Goal: Task Accomplishment & Management: Manage account settings

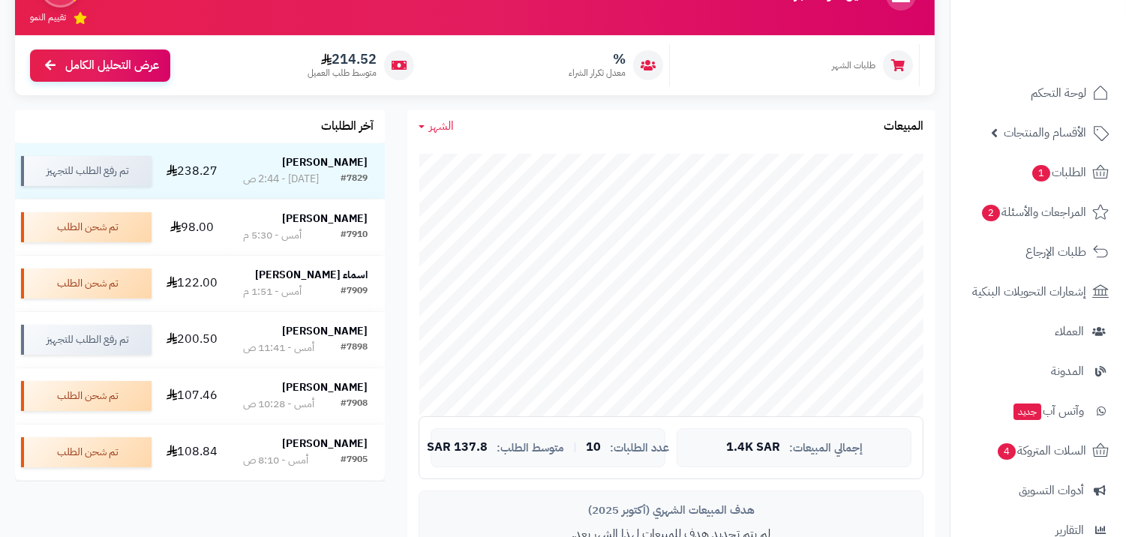
scroll to position [167, 0]
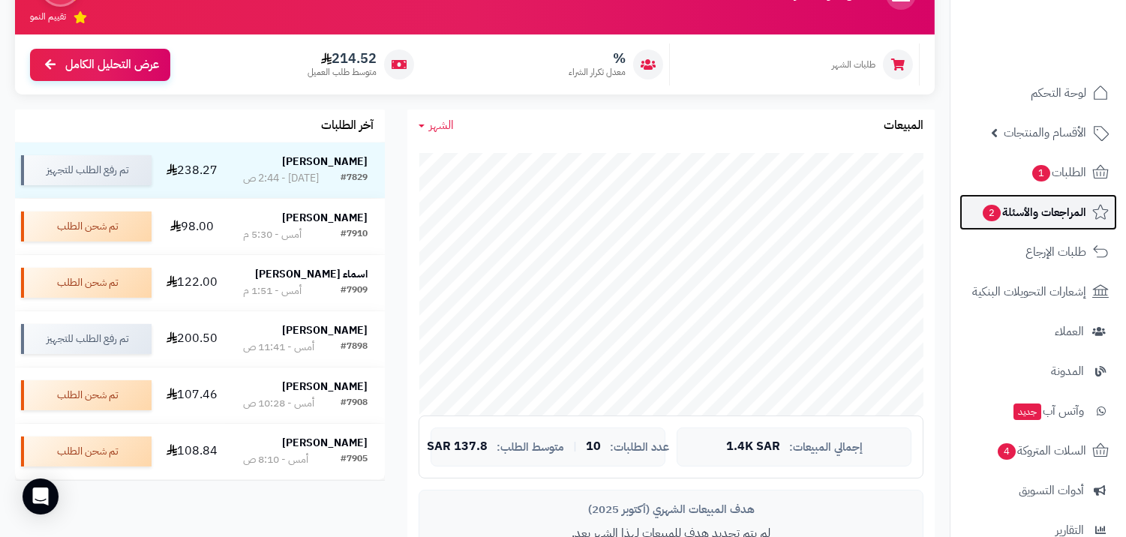
click at [1038, 216] on span "المراجعات والأسئلة 2" at bounding box center [1033, 212] width 105 height 21
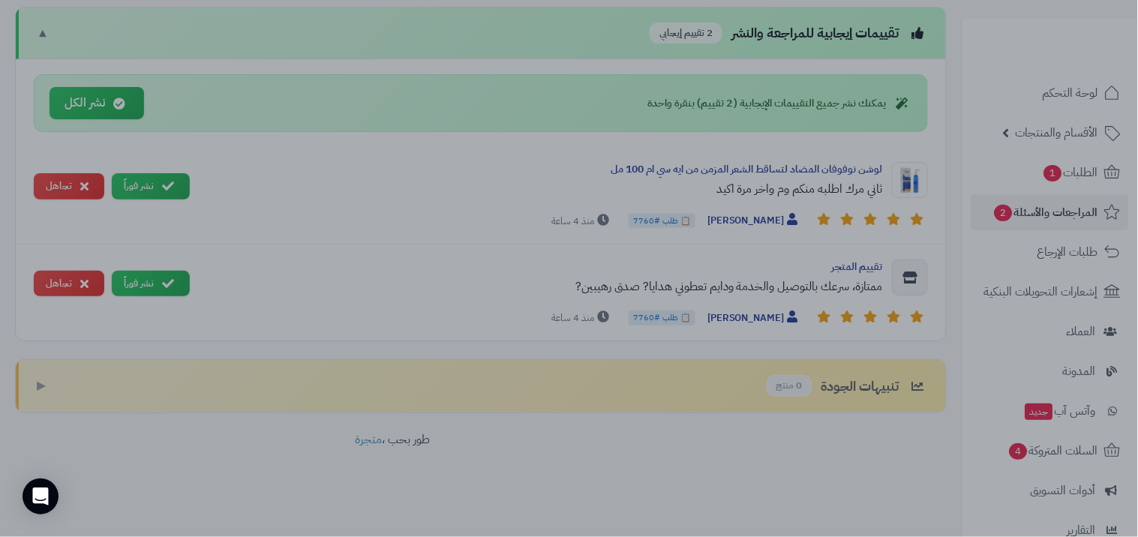
click at [317, 207] on div at bounding box center [569, 268] width 1138 height 537
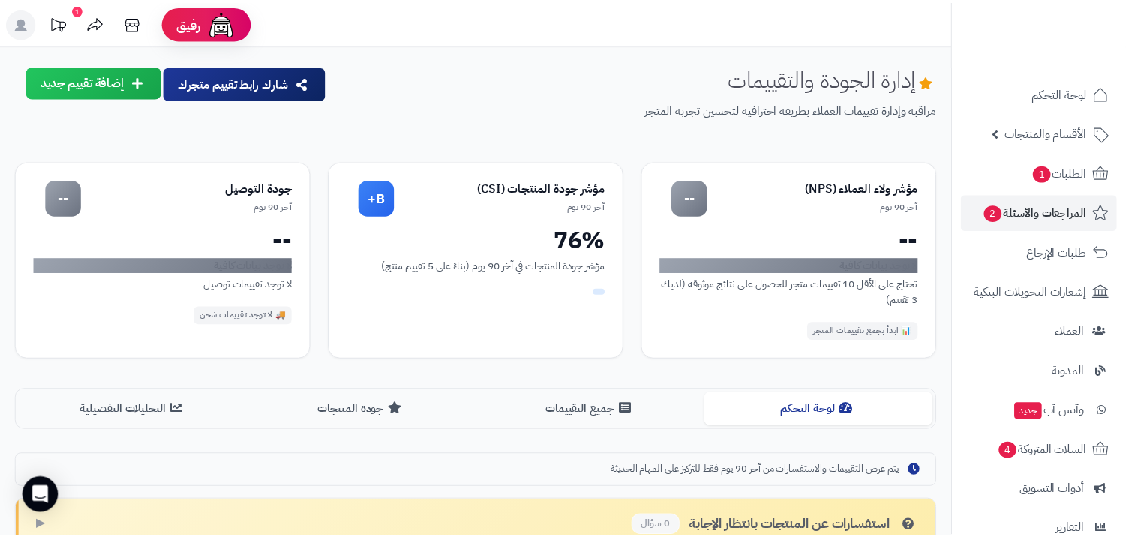
scroll to position [636, 0]
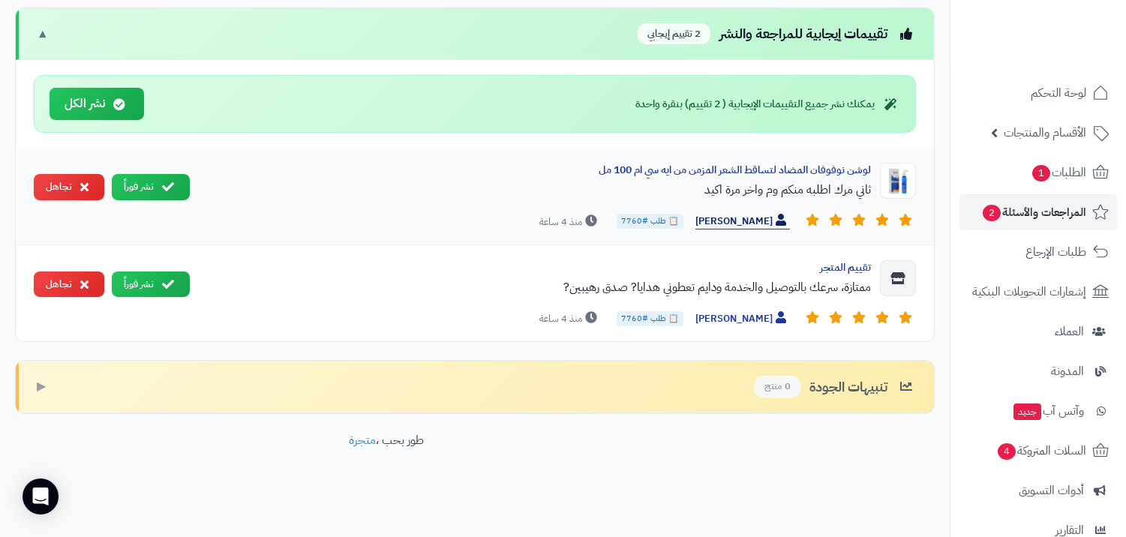
drag, startPoint x: 726, startPoint y: 218, endPoint x: 718, endPoint y: 221, distance: 8.6
click at [707, 238] on div "لوشن نوفوفان المضاد لتساقط الشعر المزمن من ايه سي ام 100 مل ثاني مرك اطلبه منكم…" at bounding box center [475, 197] width 918 height 98
click at [719, 219] on span "Mariam Khalid" at bounding box center [743, 222] width 95 height 16
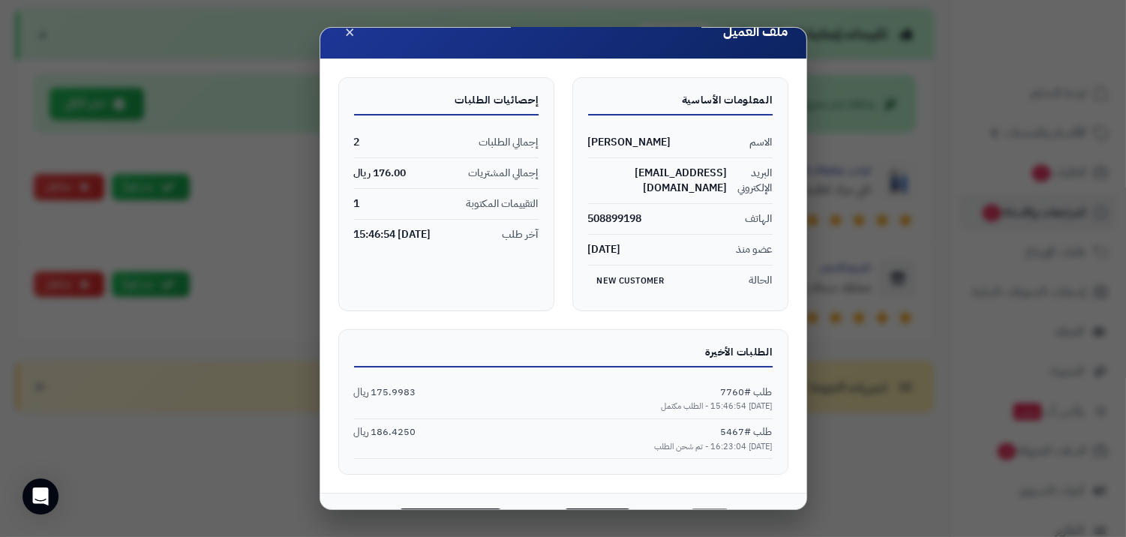
scroll to position [0, 0]
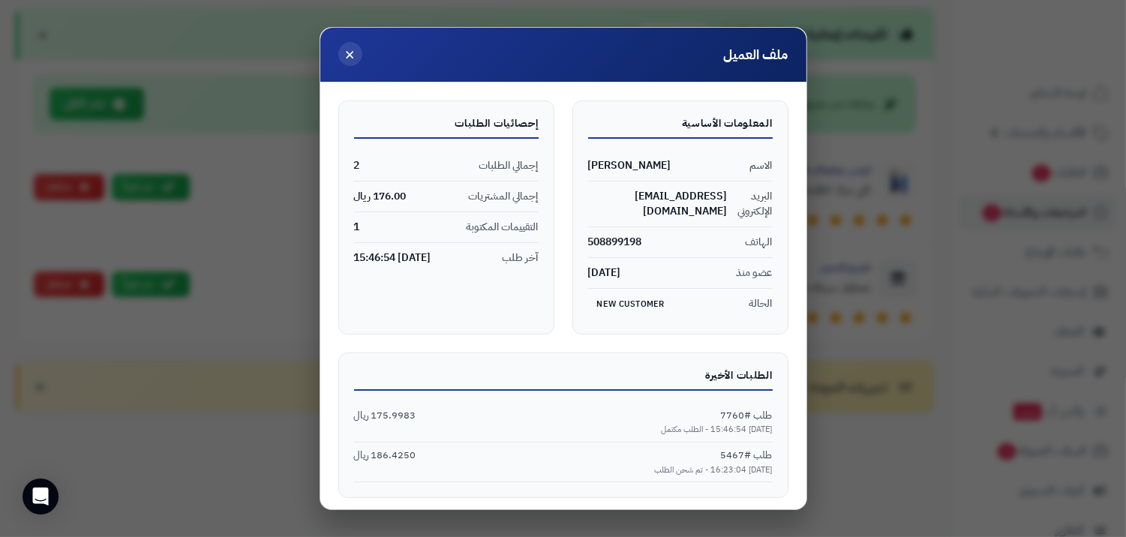
click at [362, 57] on button "×" at bounding box center [350, 54] width 24 height 24
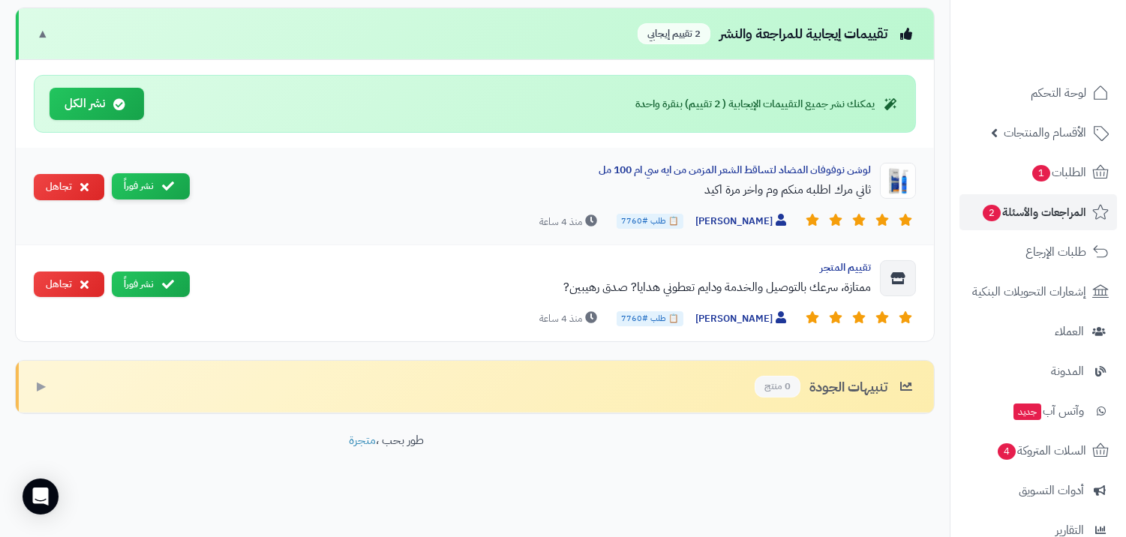
click at [168, 190] on icon at bounding box center [168, 186] width 12 height 12
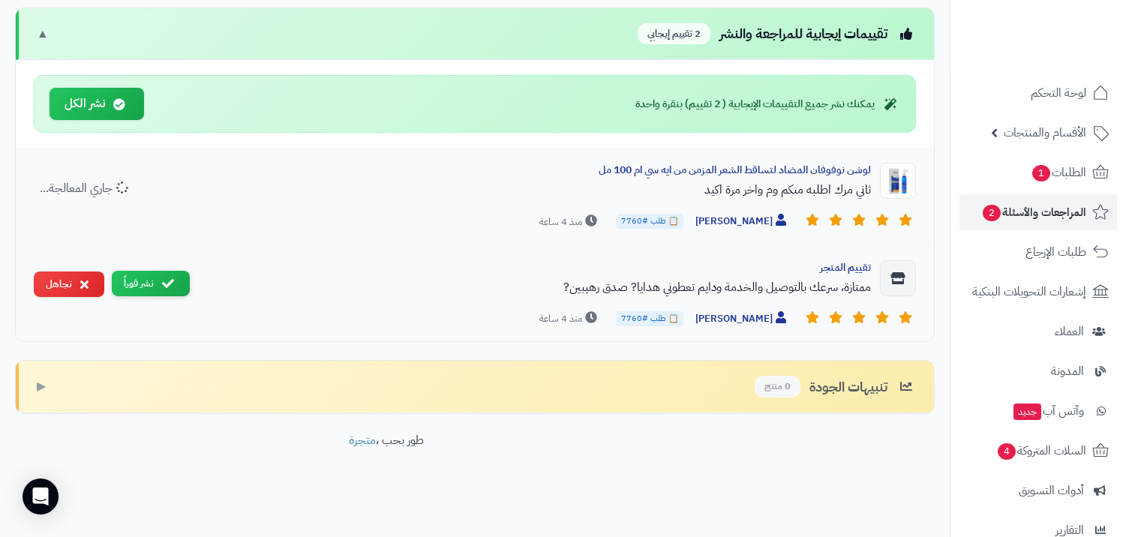
click at [146, 284] on button "نشر فوراً" at bounding box center [151, 284] width 78 height 26
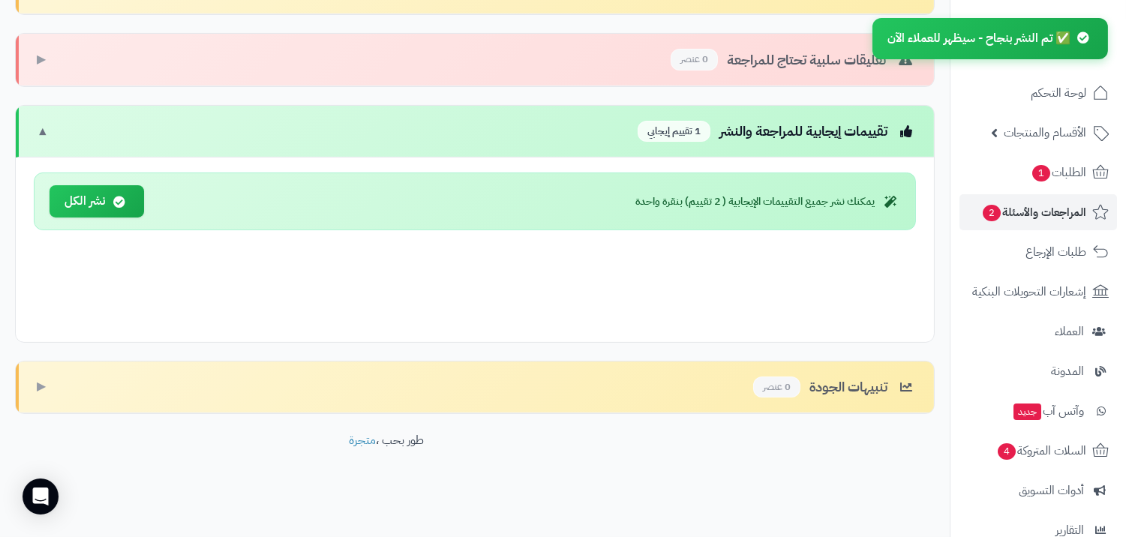
scroll to position [444, 0]
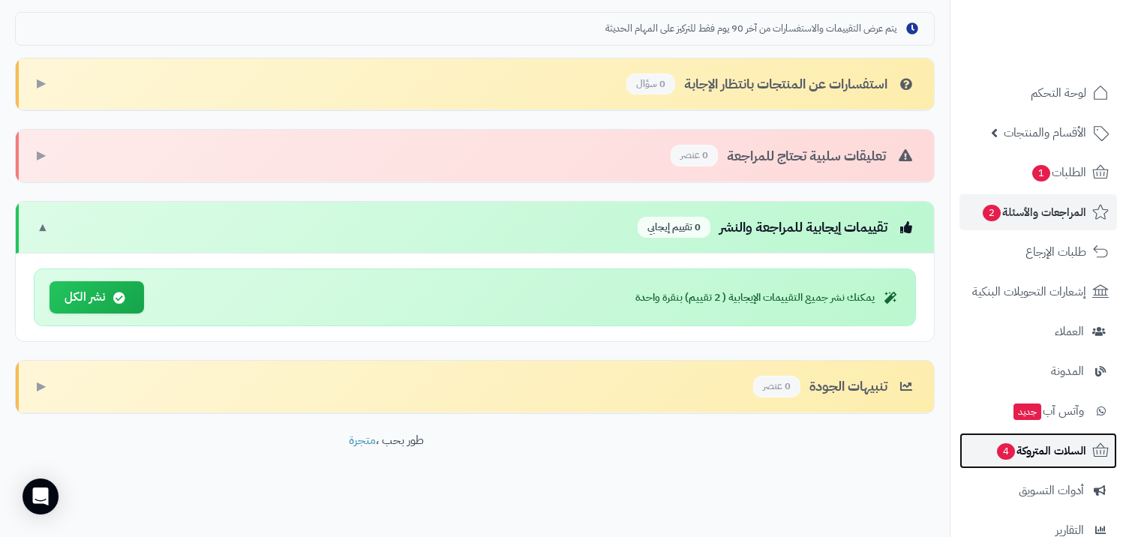
click at [1032, 455] on span "السلات المتروكة 4" at bounding box center [1041, 450] width 91 height 21
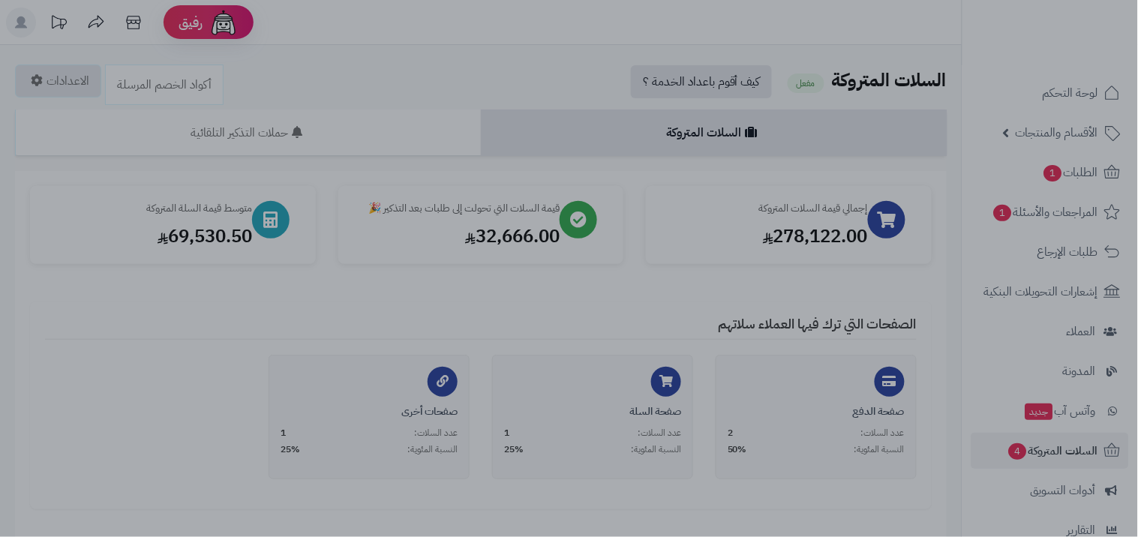
click at [884, 368] on div at bounding box center [569, 268] width 1138 height 537
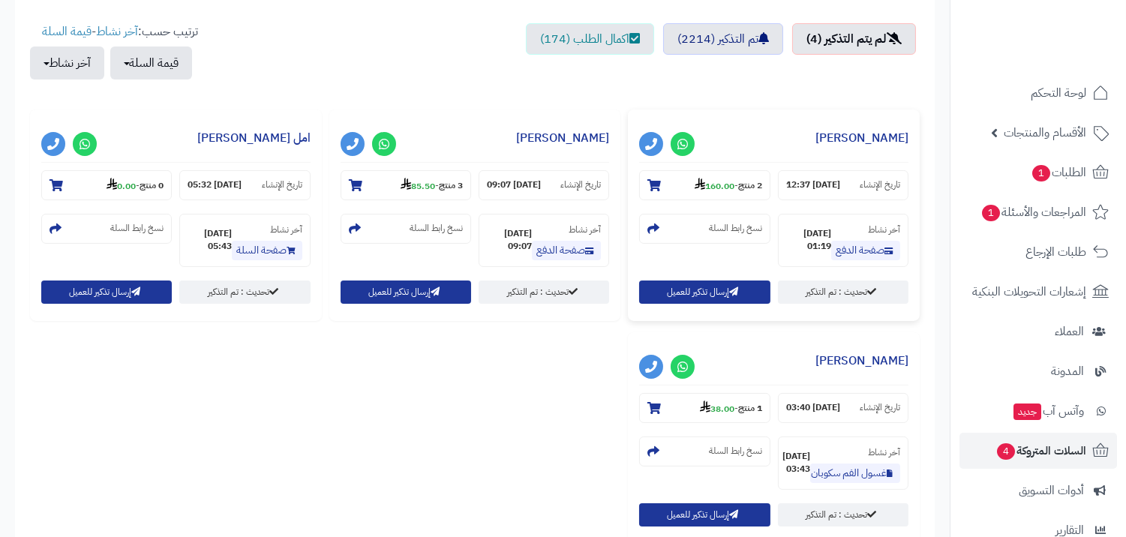
scroll to position [666, 0]
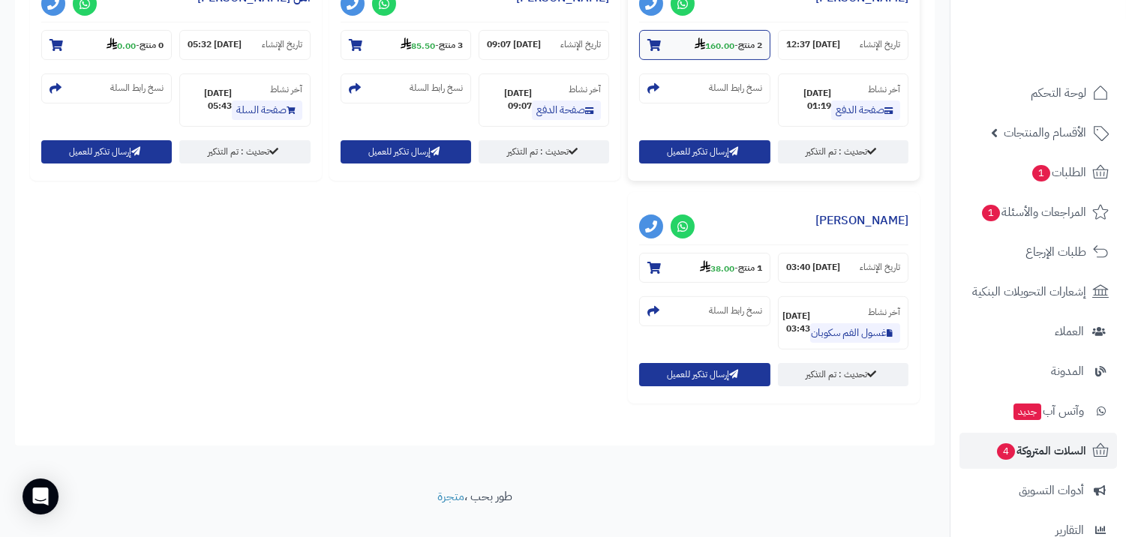
click at [733, 39] on small "2 منتج - 160.00" at bounding box center [729, 45] width 68 height 15
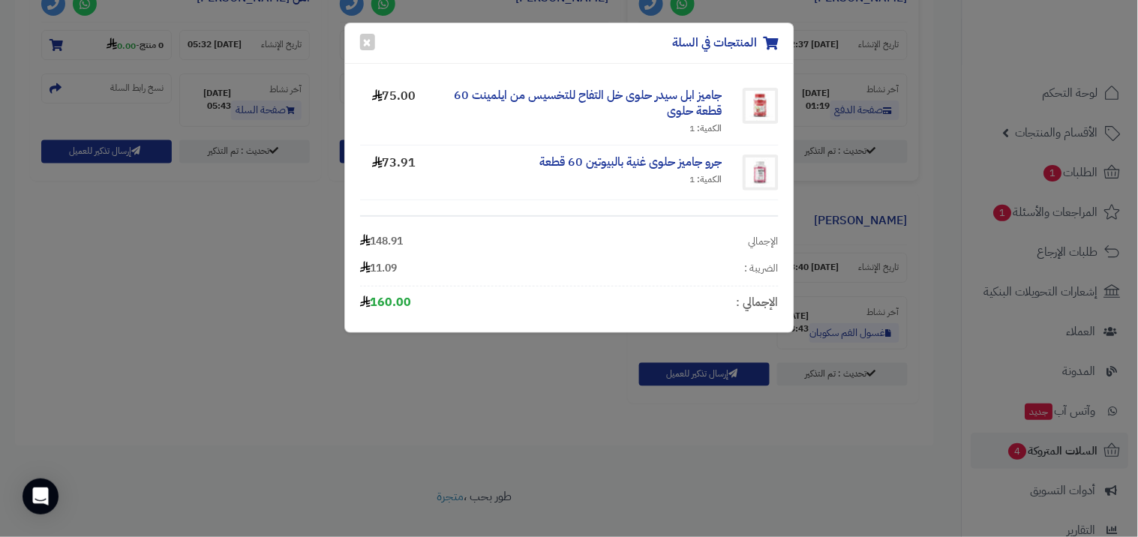
click at [243, 266] on div "المنتجات في السلة × جاميز ابل سيدر حلوى خل التفاح للتخسيس من ايلمينت 60 قطعة حل…" at bounding box center [569, 268] width 1138 height 537
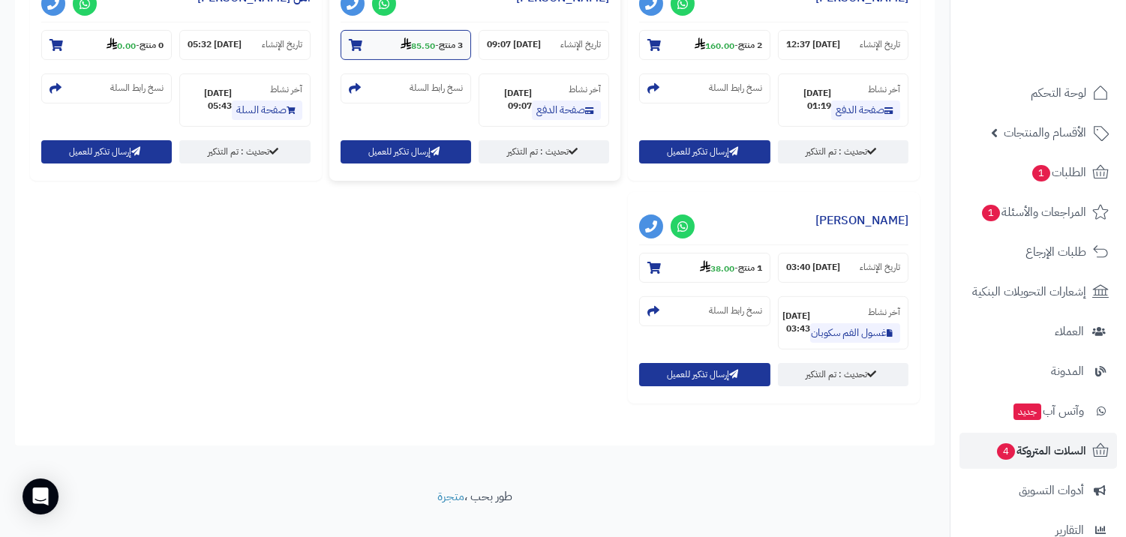
click at [401, 51] on small "3 منتج - 85.50" at bounding box center [432, 45] width 62 height 15
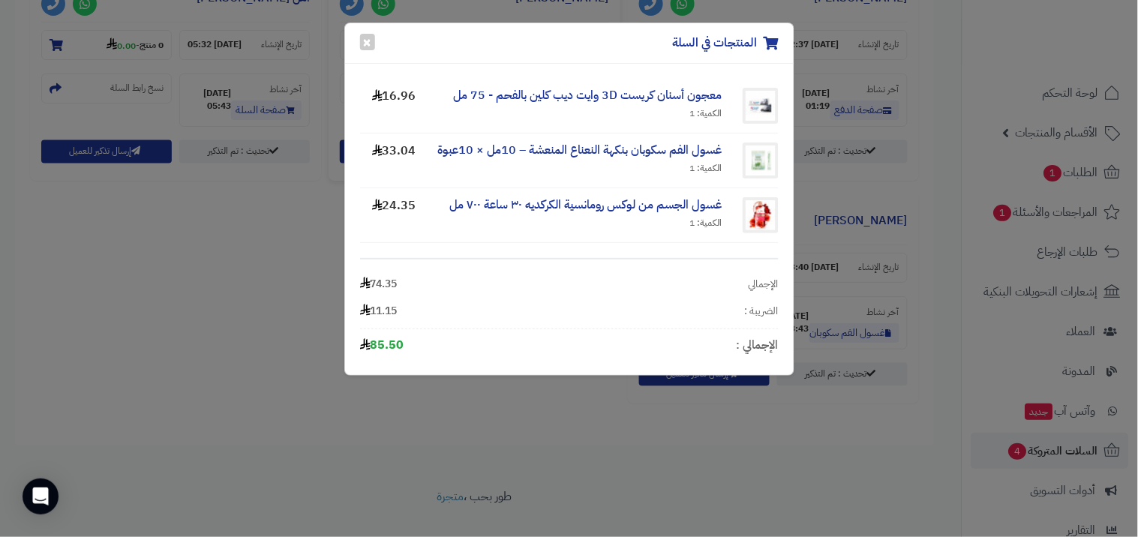
click at [283, 281] on div "المنتجات في السلة × معجون أسنان كريست 3D وايت ديب كلين بالفحم - 75 مل الكمية: 1…" at bounding box center [569, 268] width 1138 height 537
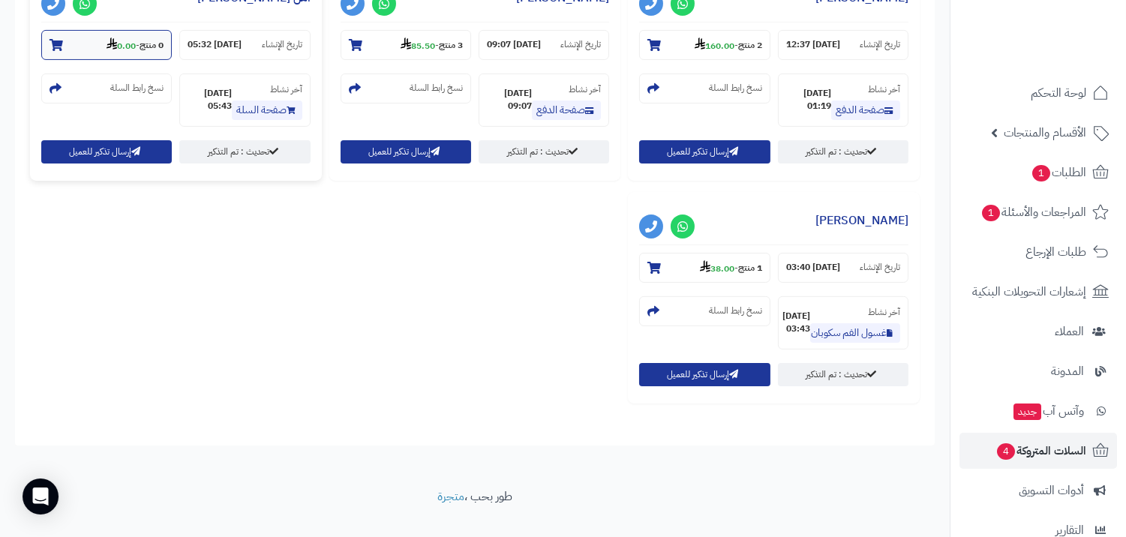
click at [116, 40] on strong "0.00" at bounding box center [121, 46] width 29 height 14
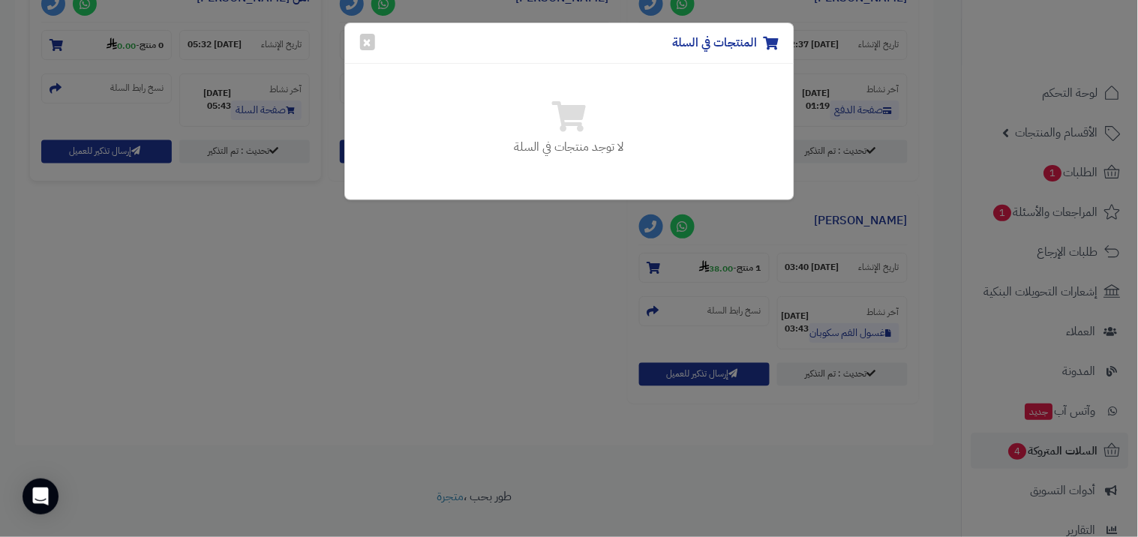
click at [119, 311] on div "المنتجات في السلة × لا توجد منتجات في السلة" at bounding box center [569, 268] width 1138 height 537
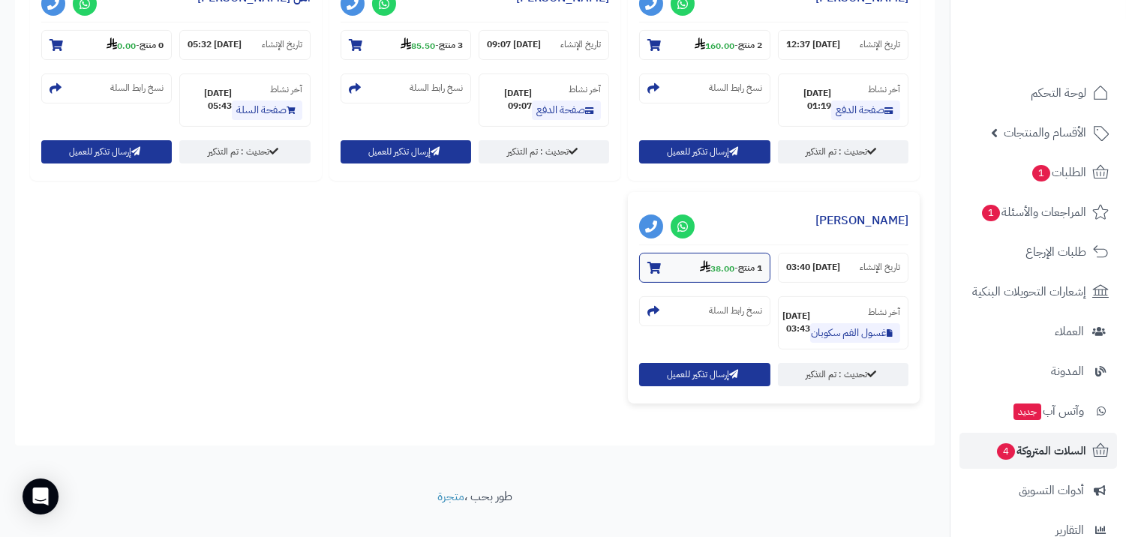
click at [688, 268] on section "1 منتج - 38.00" at bounding box center [704, 268] width 131 height 30
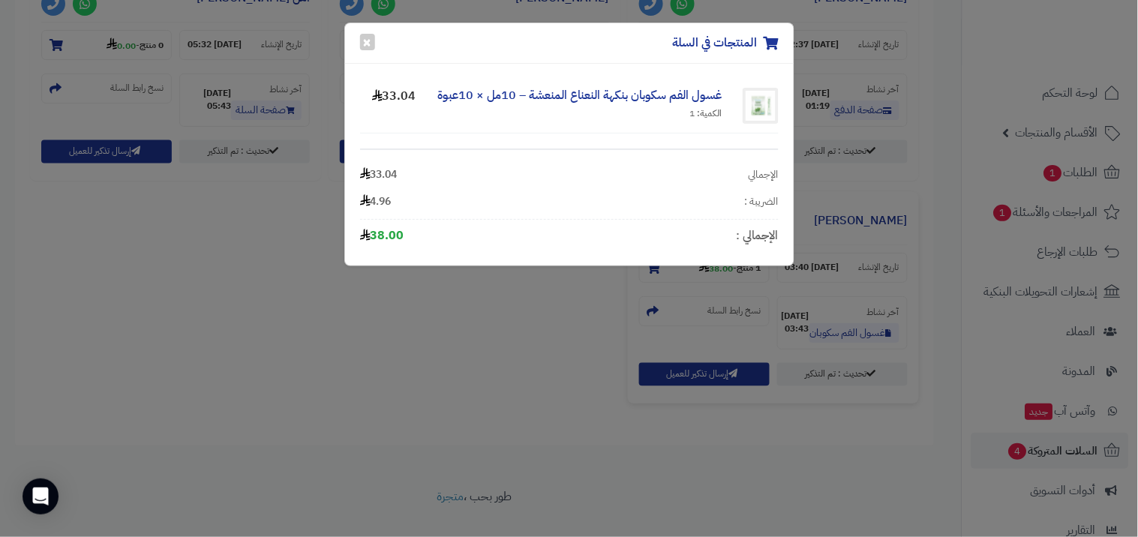
click at [311, 281] on div "المنتجات في السلة × غسول الفم سكوبان بنكهة النعناع المنعشة – 10مل × 10عبوة الكم…" at bounding box center [569, 268] width 1138 height 537
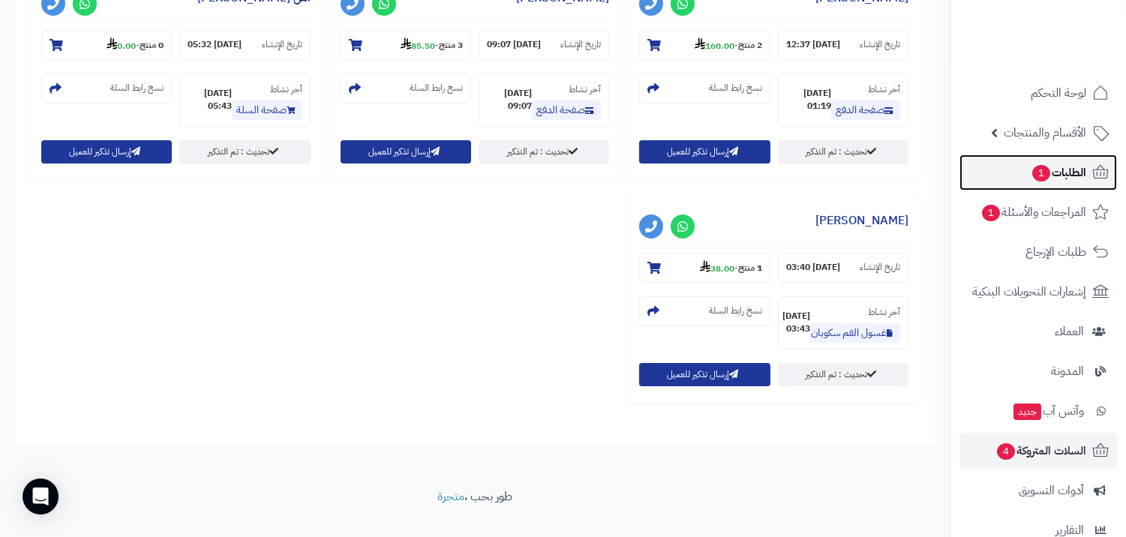
click at [1049, 166] on span "الطلبات 1" at bounding box center [1059, 172] width 56 height 21
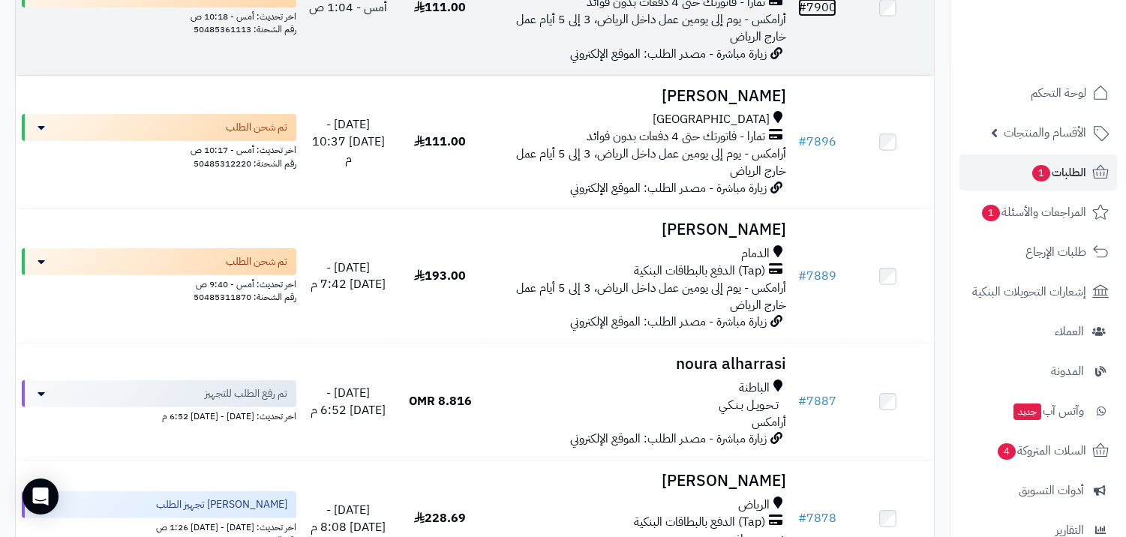
scroll to position [1083, 0]
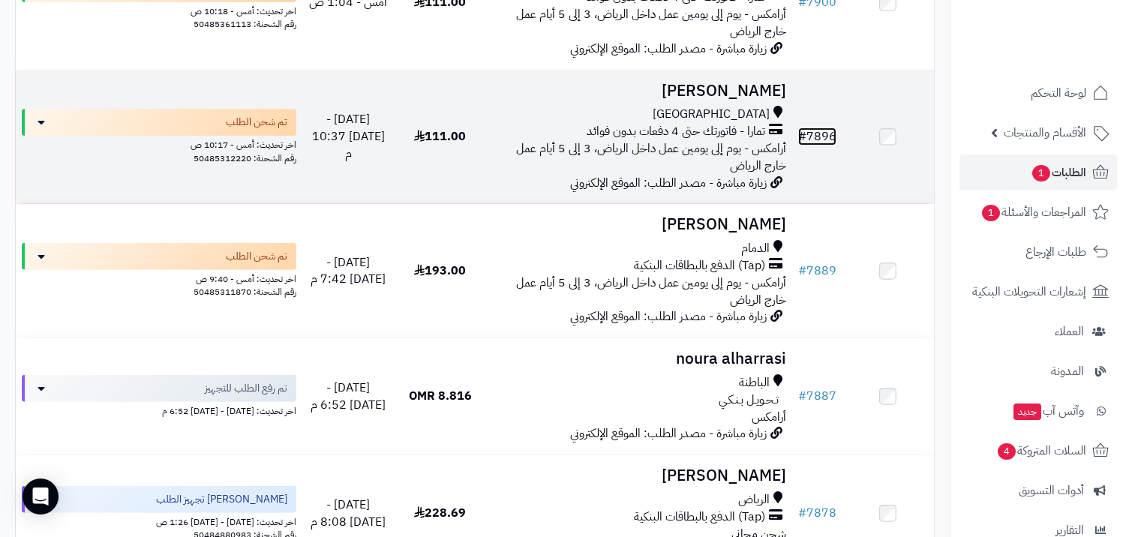
drag, startPoint x: 837, startPoint y: 132, endPoint x: 810, endPoint y: 137, distance: 26.8
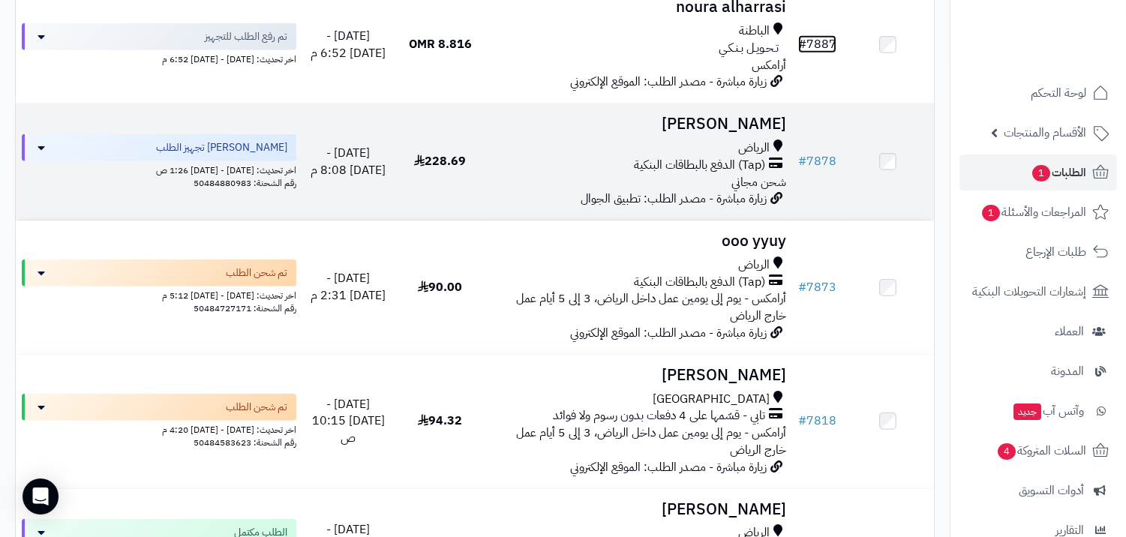
scroll to position [1417, 0]
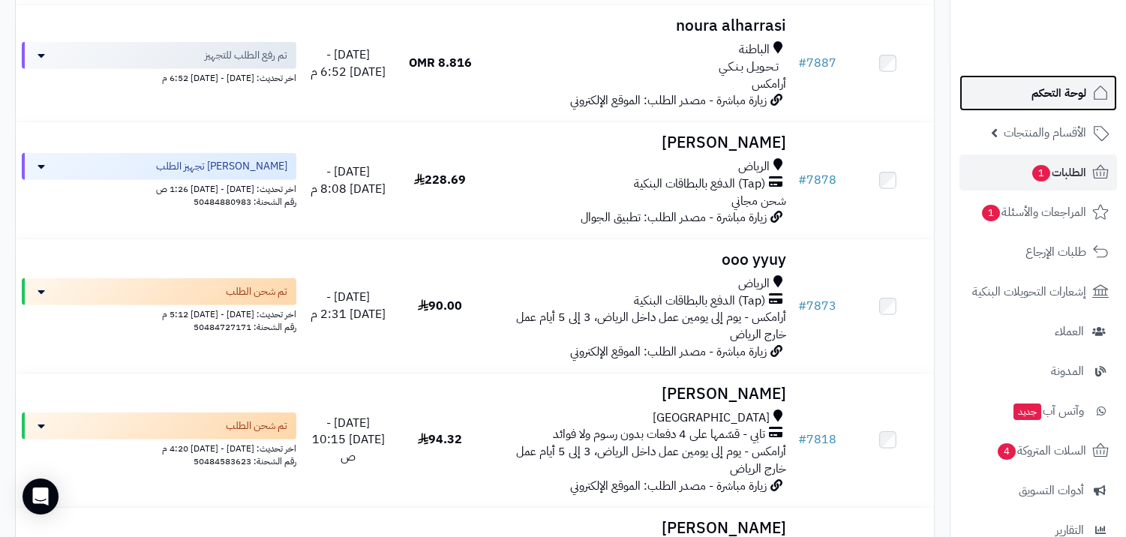
click at [1065, 86] on span "لوحة التحكم" at bounding box center [1059, 93] width 55 height 21
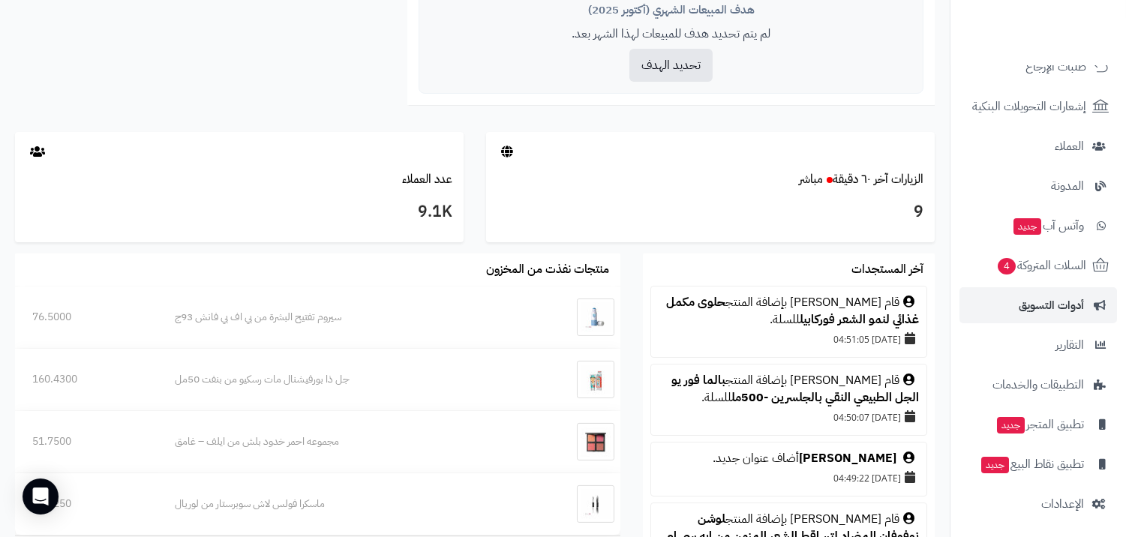
scroll to position [188, 0]
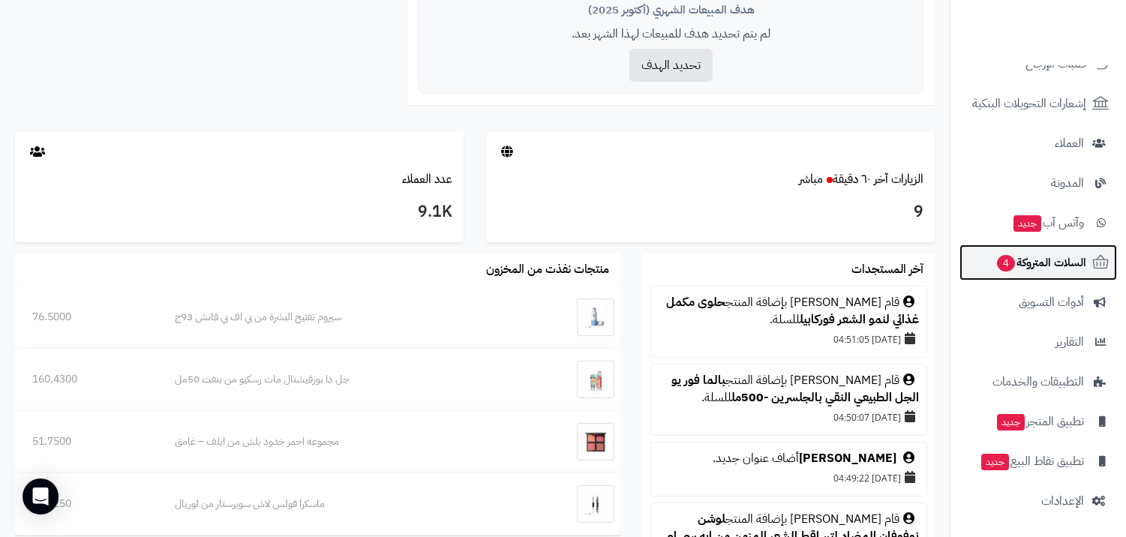
click at [1054, 259] on span "السلات المتروكة 4" at bounding box center [1041, 262] width 91 height 21
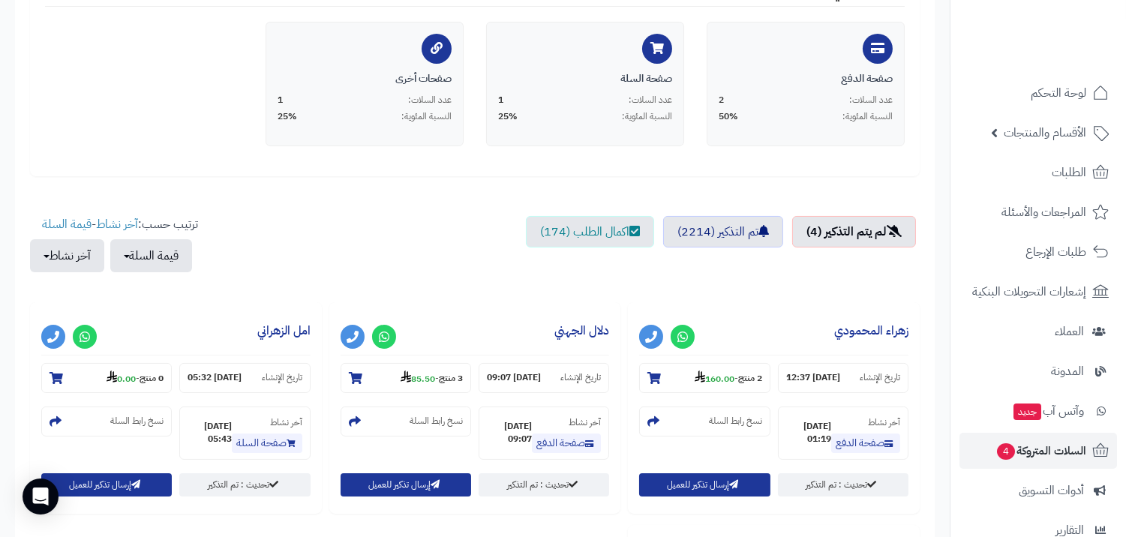
scroll to position [583, 0]
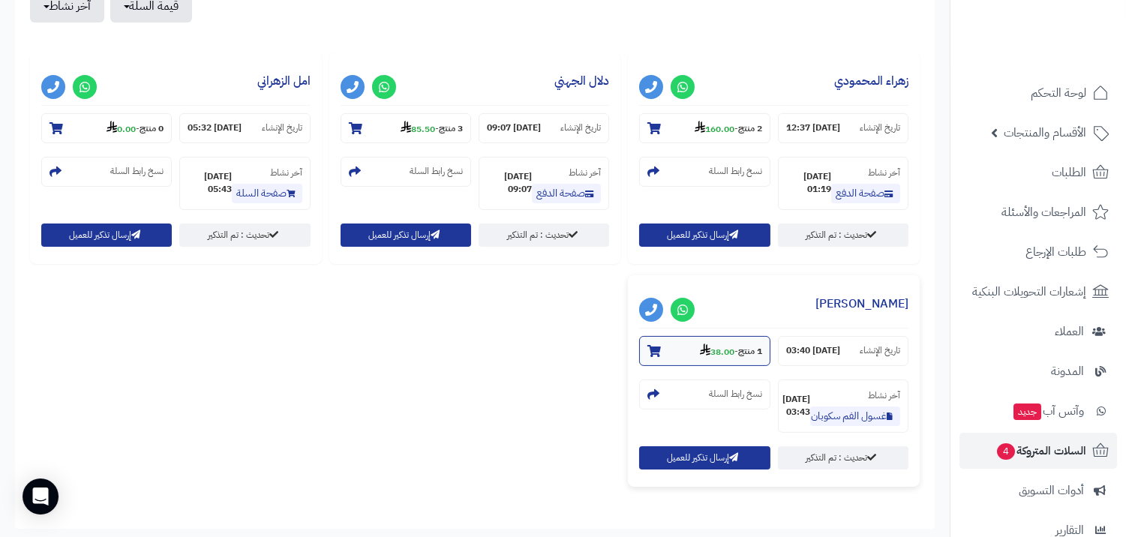
click at [702, 347] on icon at bounding box center [705, 350] width 11 height 12
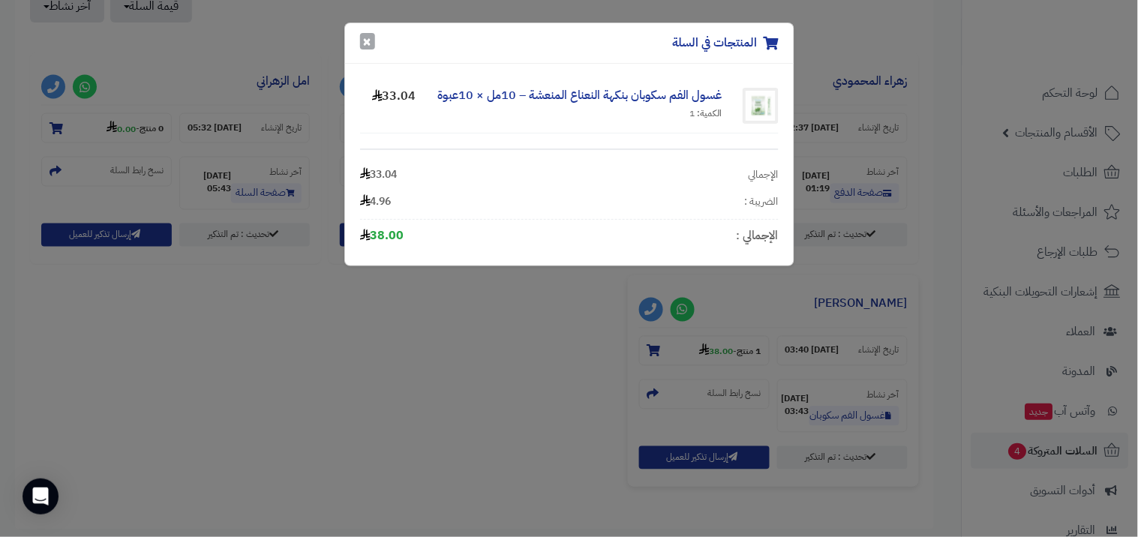
click at [371, 41] on button "×" at bounding box center [367, 41] width 15 height 17
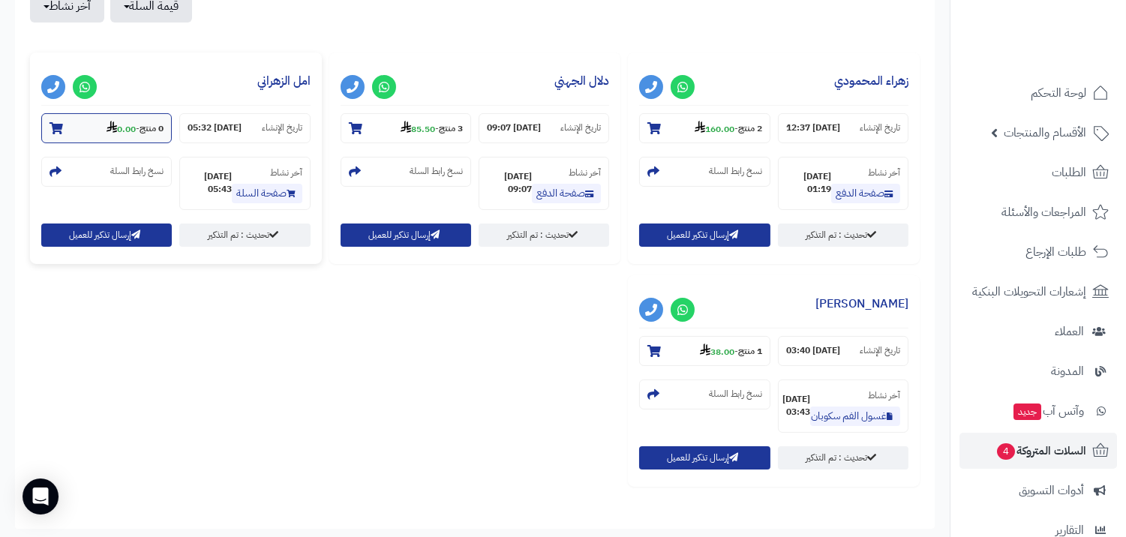
click at [119, 132] on strong "0.00" at bounding box center [121, 129] width 29 height 14
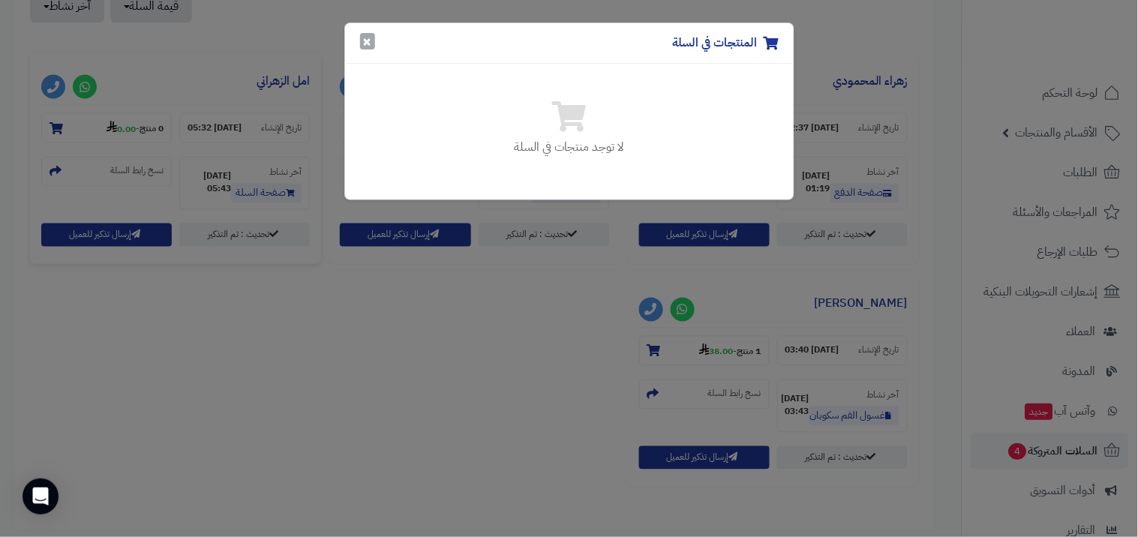
click at [369, 35] on button "×" at bounding box center [367, 41] width 15 height 17
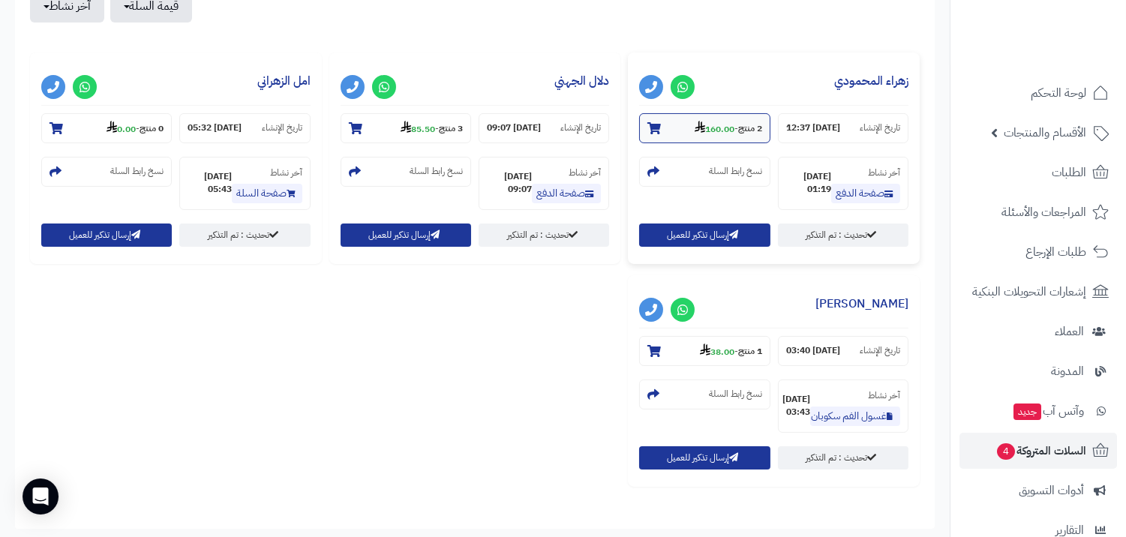
click at [724, 122] on strong "160.00" at bounding box center [715, 129] width 40 height 14
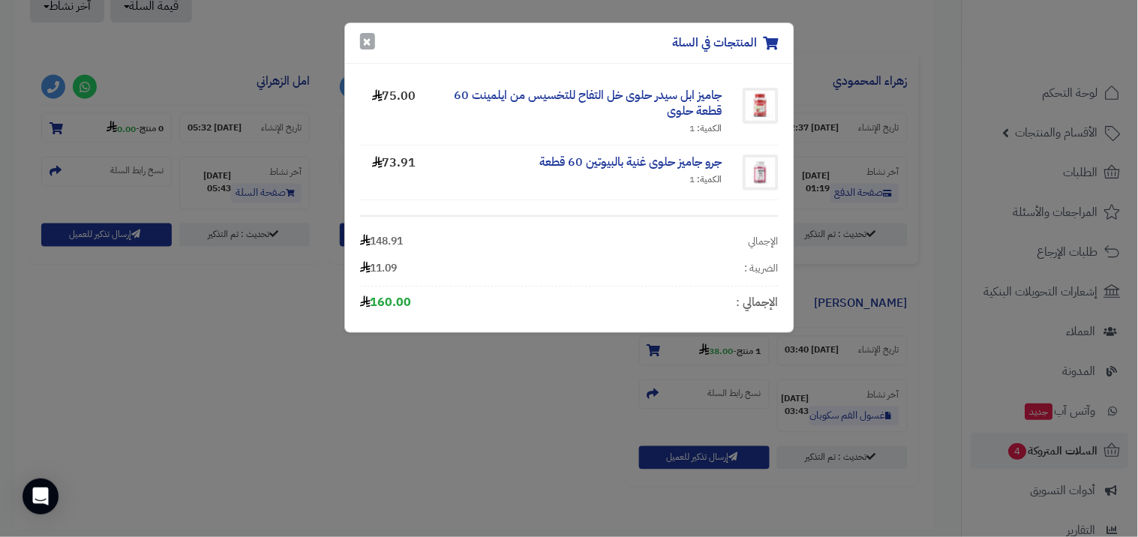
click at [371, 43] on button "×" at bounding box center [367, 41] width 15 height 17
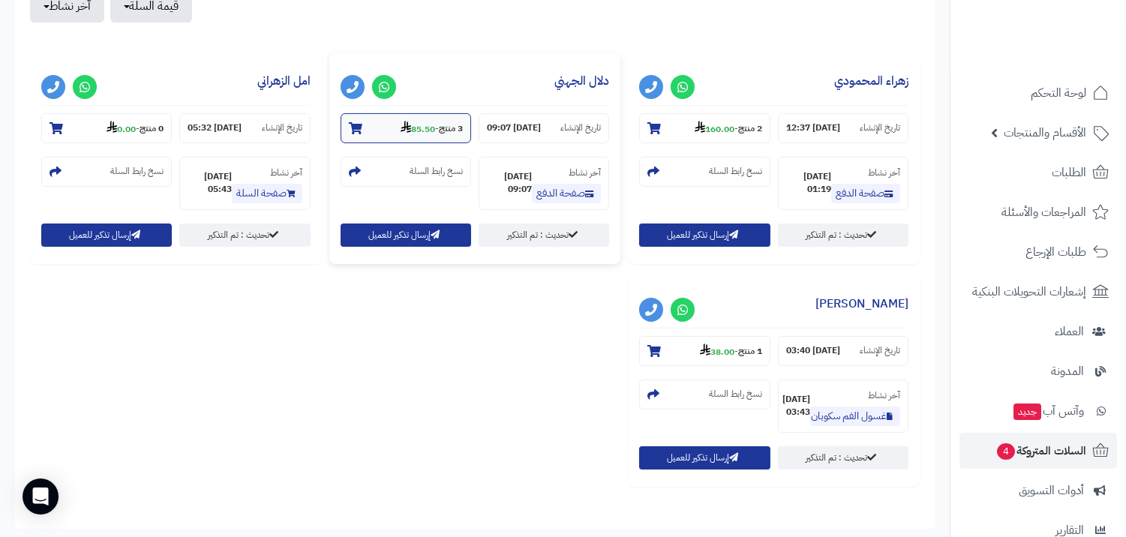
click at [370, 140] on section "3 منتج - 85.50" at bounding box center [406, 128] width 131 height 30
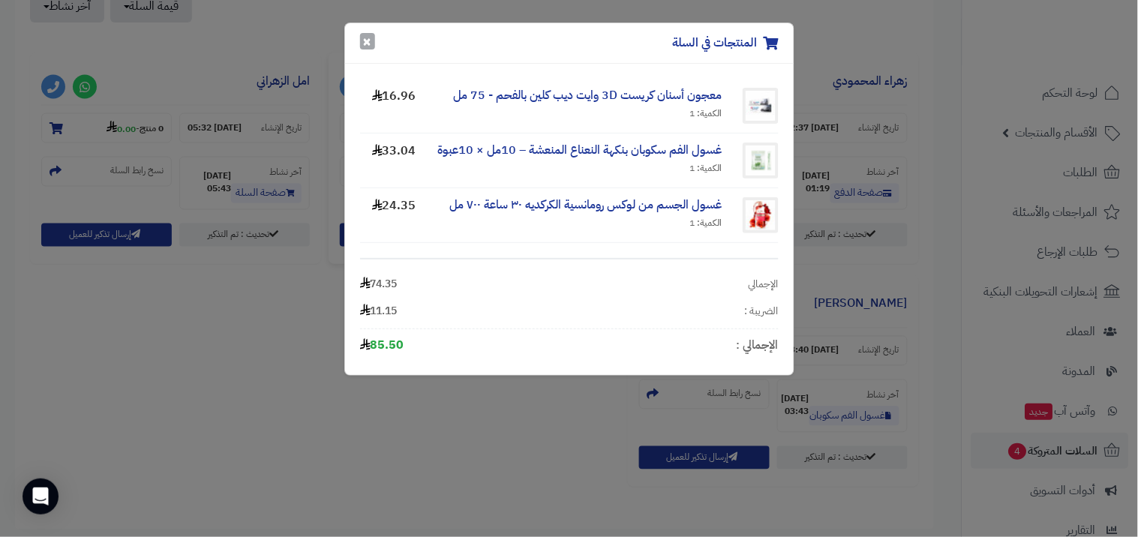
click at [371, 43] on button "×" at bounding box center [367, 41] width 15 height 17
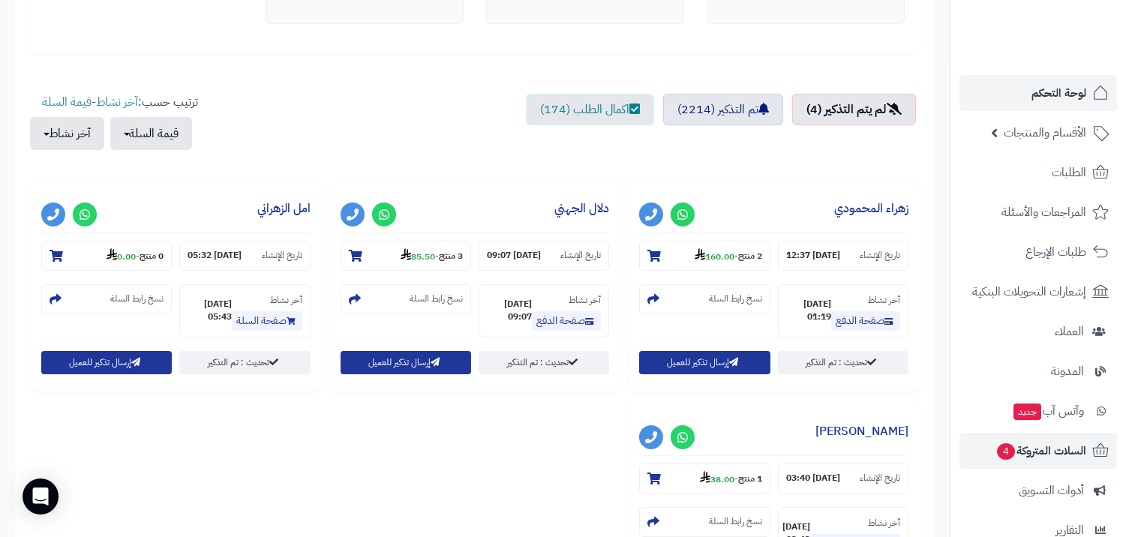
scroll to position [454, 0]
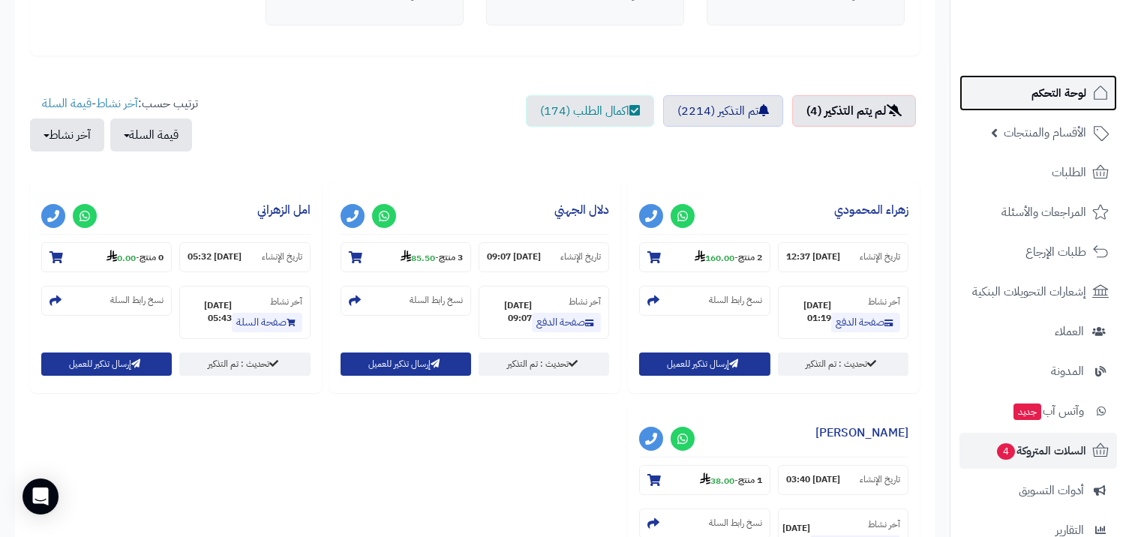
click at [1076, 96] on span "لوحة التحكم" at bounding box center [1059, 93] width 55 height 21
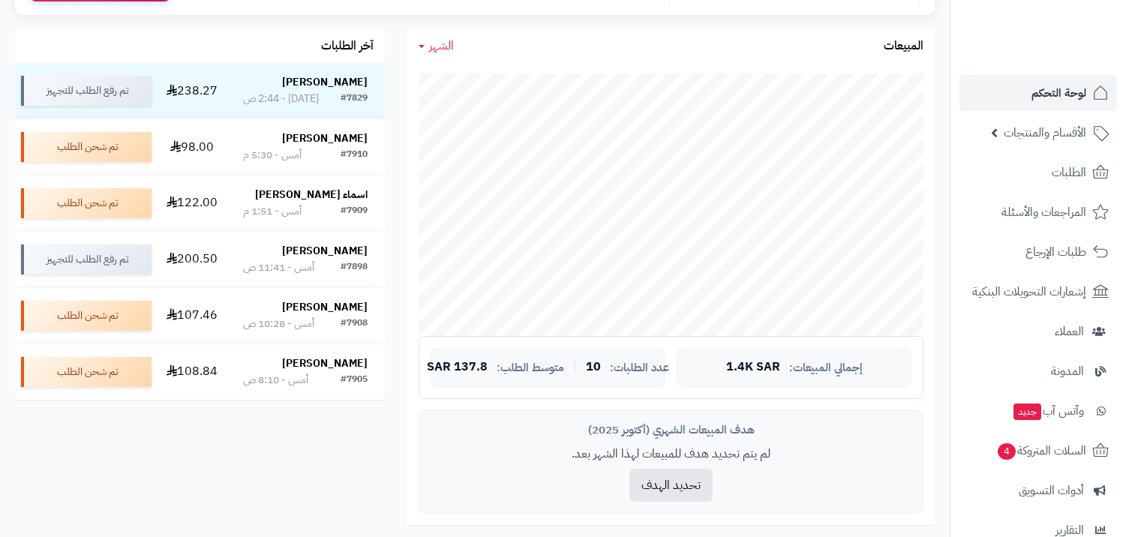
scroll to position [250, 0]
